Goal: Download file/media

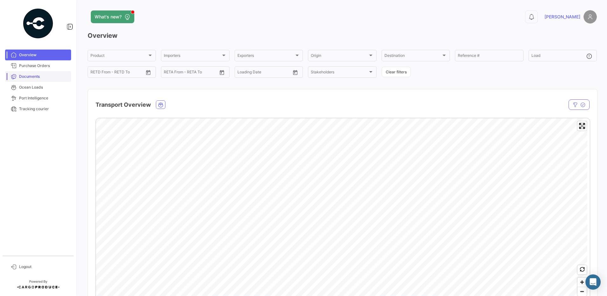
click at [30, 78] on span "Documents" at bounding box center [44, 77] width 50 height 6
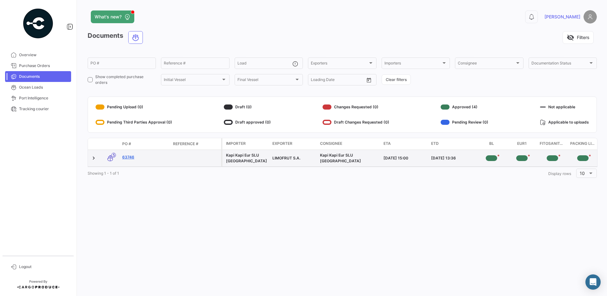
click at [127, 156] on link "63746" at bounding box center [145, 157] width 46 height 6
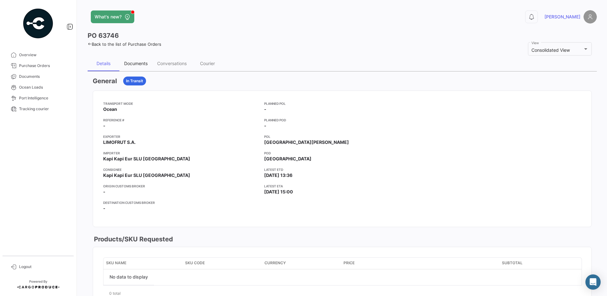
click at [131, 61] on div "Documents" at bounding box center [135, 63] width 23 height 5
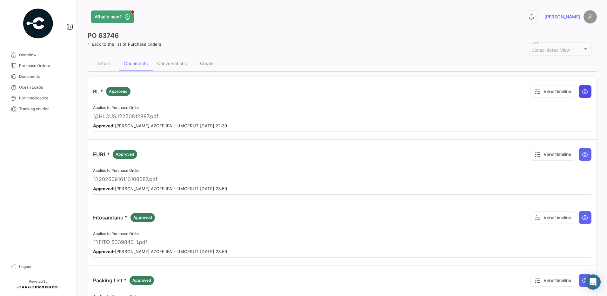
click at [586, 93] on button at bounding box center [585, 91] width 13 height 13
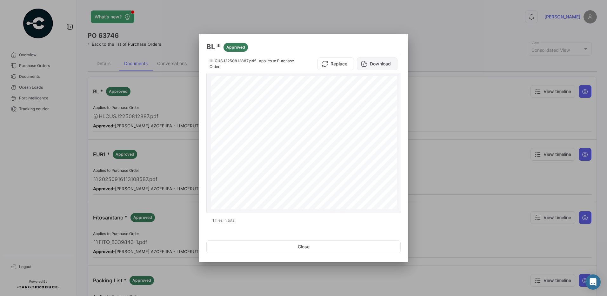
click at [379, 65] on button "Download" at bounding box center [377, 63] width 41 height 13
click at [307, 245] on button "Close" at bounding box center [303, 246] width 194 height 13
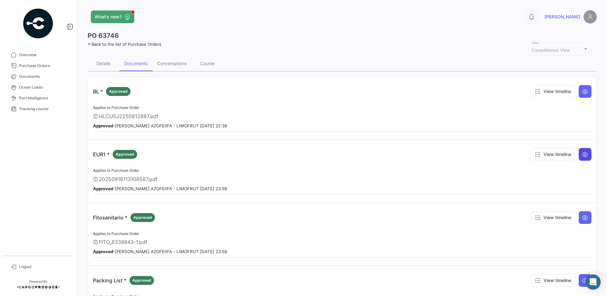
click at [582, 156] on icon at bounding box center [585, 154] width 6 height 6
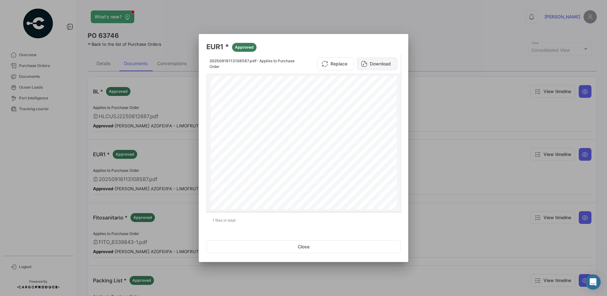
click at [379, 66] on button "Download" at bounding box center [377, 63] width 41 height 13
click at [306, 250] on button "Close" at bounding box center [303, 246] width 194 height 13
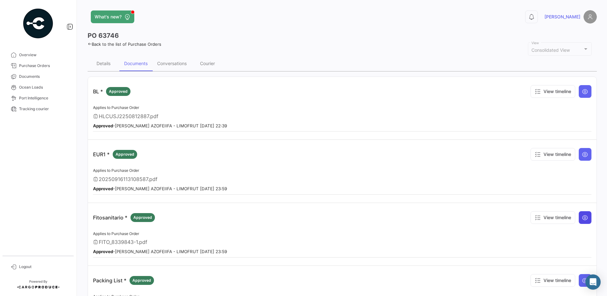
click at [582, 217] on icon at bounding box center [585, 217] width 6 height 6
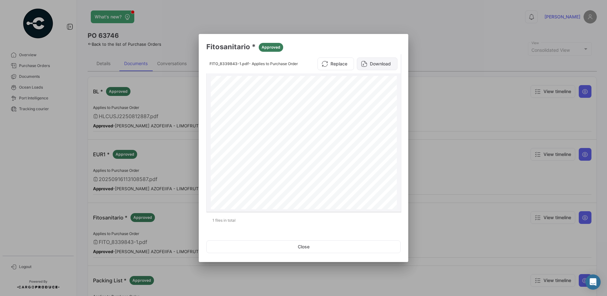
click at [377, 66] on button "Download" at bounding box center [377, 63] width 41 height 13
click at [299, 249] on button "Close" at bounding box center [303, 246] width 194 height 13
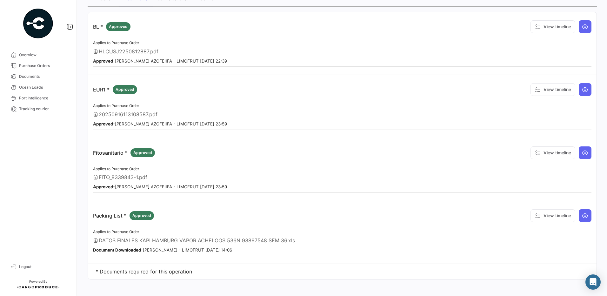
scroll to position [69, 0]
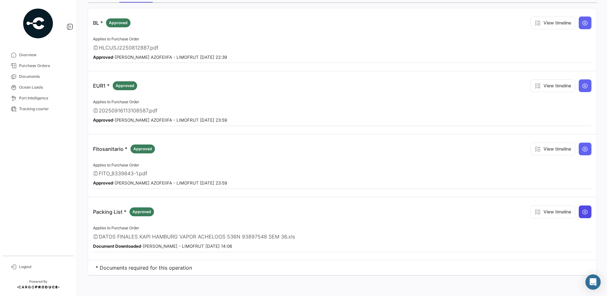
click at [582, 213] on icon at bounding box center [585, 212] width 6 height 6
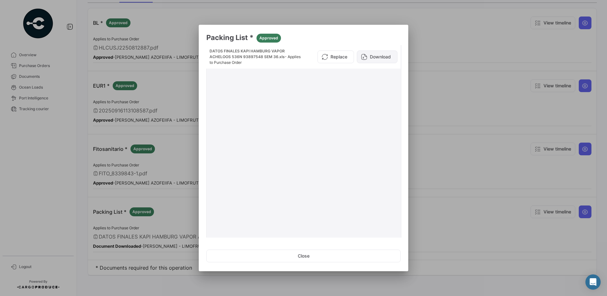
click at [372, 57] on button "Download" at bounding box center [377, 56] width 41 height 13
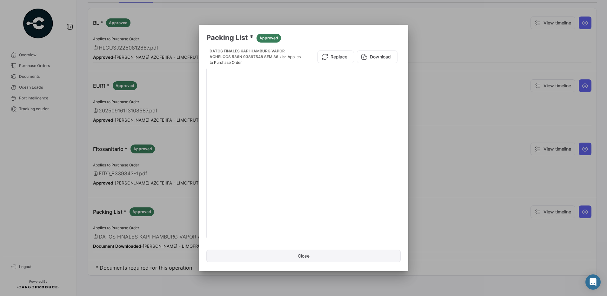
click at [298, 257] on button "Close" at bounding box center [303, 256] width 194 height 13
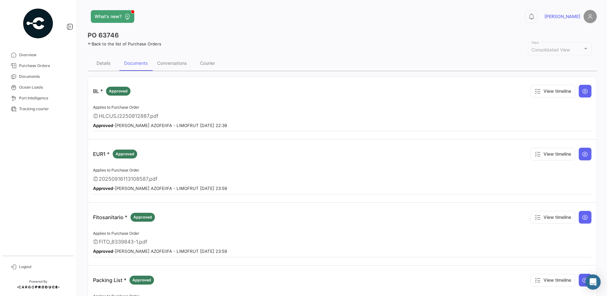
scroll to position [0, 0]
click at [21, 267] on span "Logout" at bounding box center [44, 267] width 50 height 6
